Goal: Transaction & Acquisition: Obtain resource

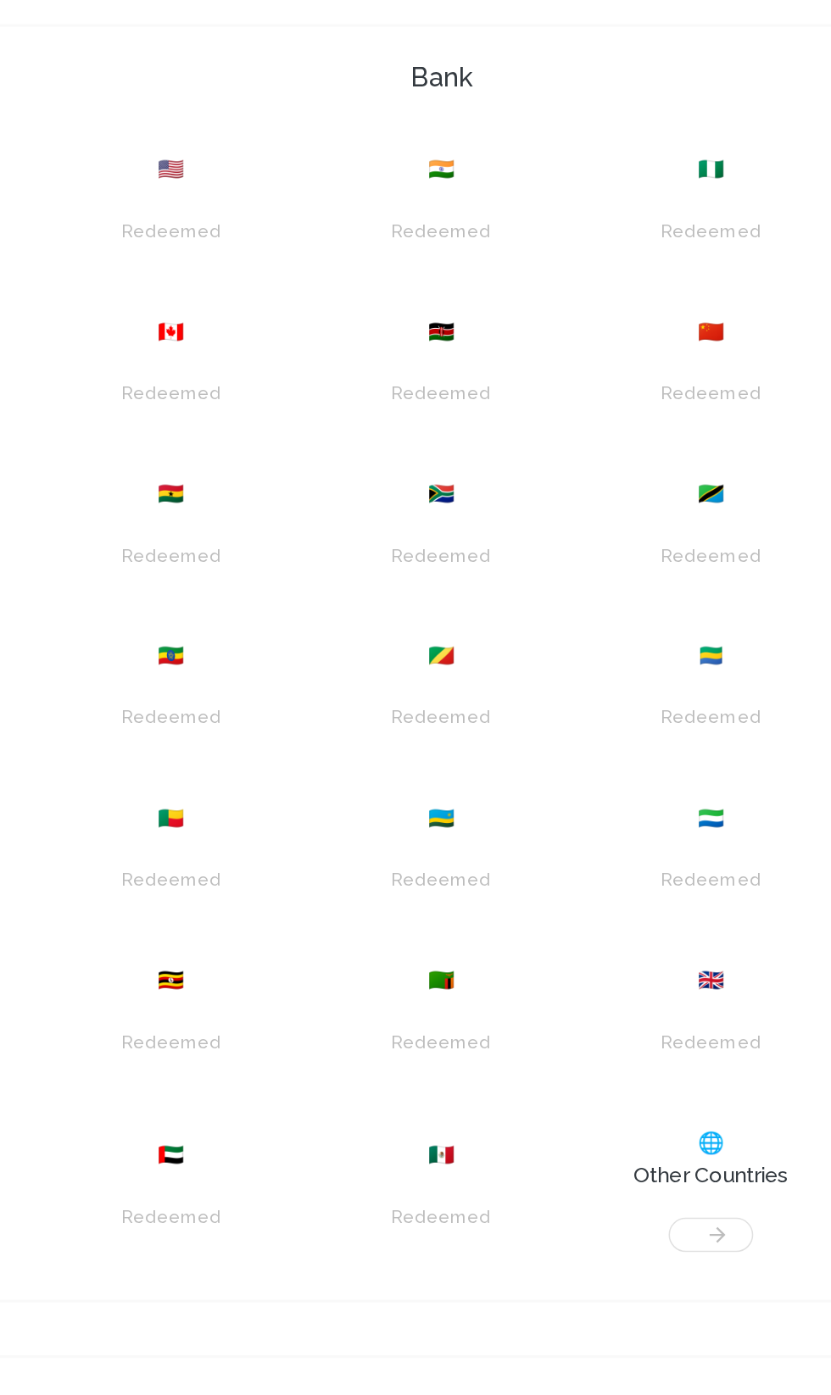
scroll to position [804, 0]
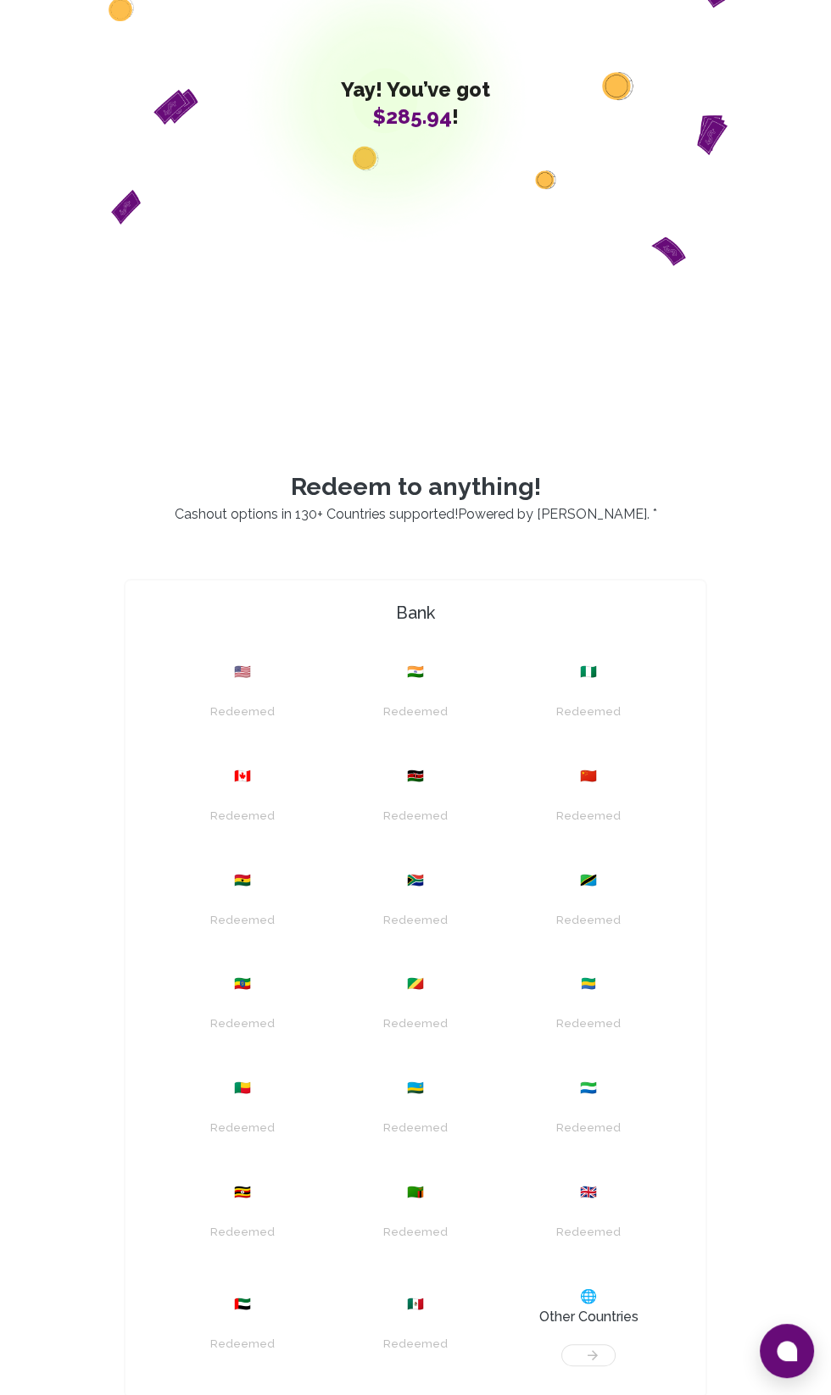
scroll to position [267, 0]
